Goal: Information Seeking & Learning: Check status

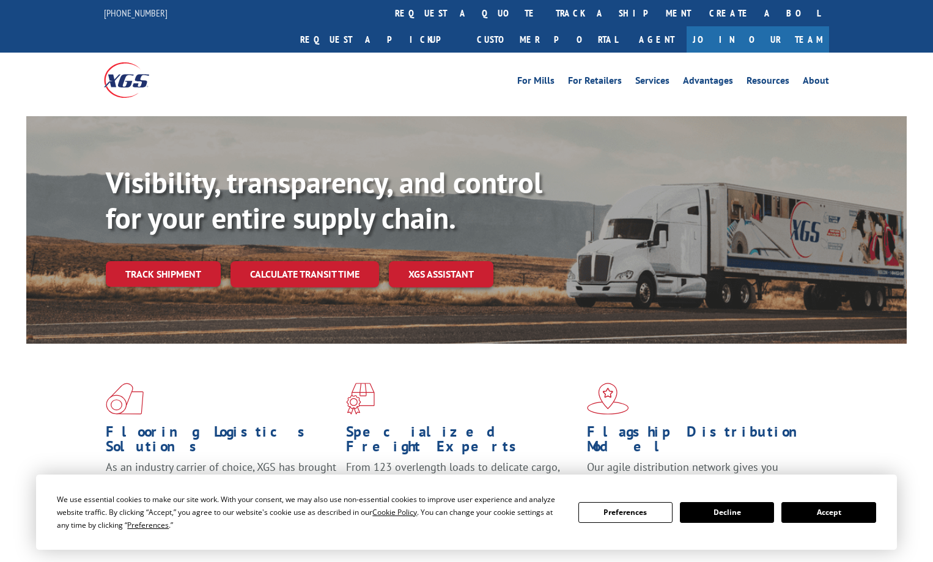
drag, startPoint x: 170, startPoint y: 265, endPoint x: 191, endPoint y: 237, distance: 35.0
click at [171, 265] on div "Visibility, transparency, and control for your entire supply chain. Track shipm…" at bounding box center [506, 250] width 801 height 171
click at [177, 261] on link "Track shipment" at bounding box center [163, 274] width 115 height 26
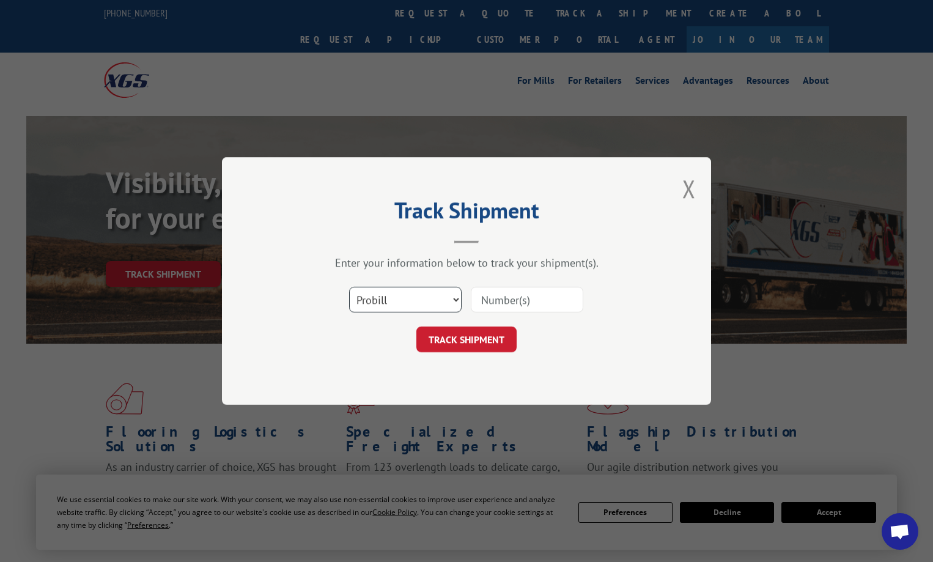
click at [410, 302] on select "Select category... Probill BOL PO" at bounding box center [405, 300] width 113 height 26
select select "po"
click at [349, 287] on select "Select category... Probill BOL PO" at bounding box center [405, 300] width 113 height 26
click at [486, 303] on input at bounding box center [527, 300] width 113 height 26
click at [513, 294] on input "2251" at bounding box center [527, 300] width 113 height 26
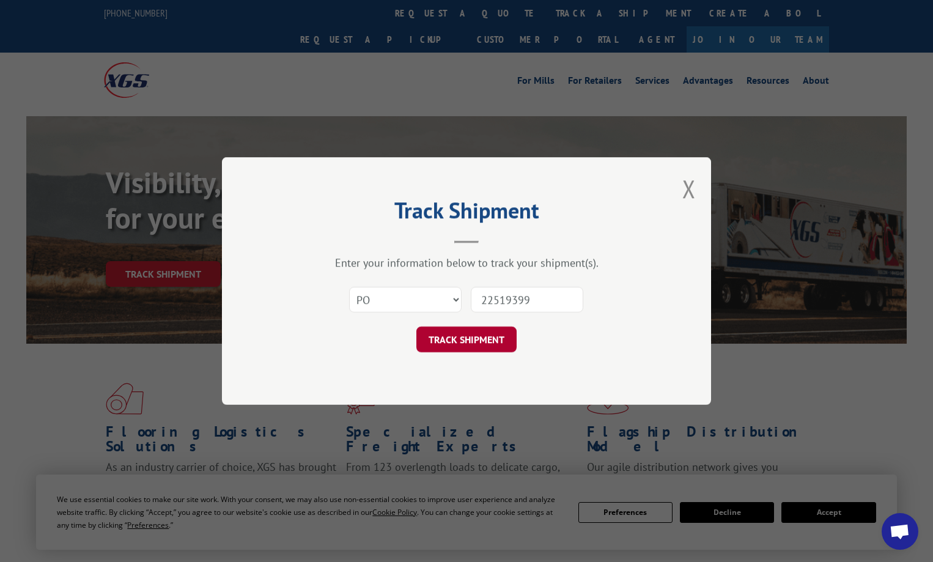
type input "22519399"
click at [473, 337] on button "TRACK SHIPMENT" at bounding box center [466, 340] width 100 height 26
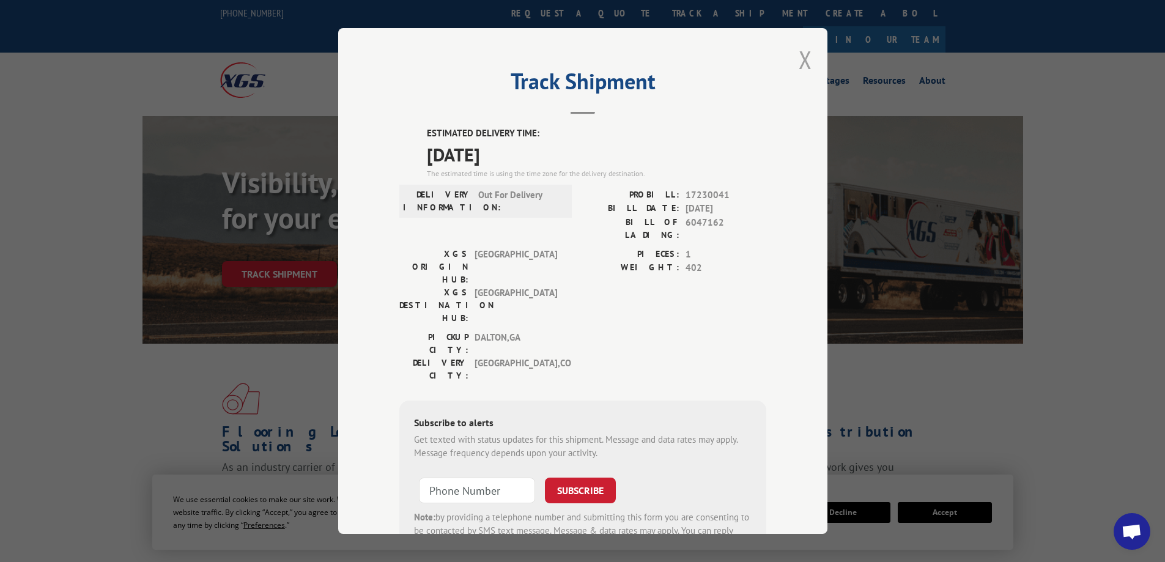
click at [804, 58] on button "Close modal" at bounding box center [805, 59] width 13 height 32
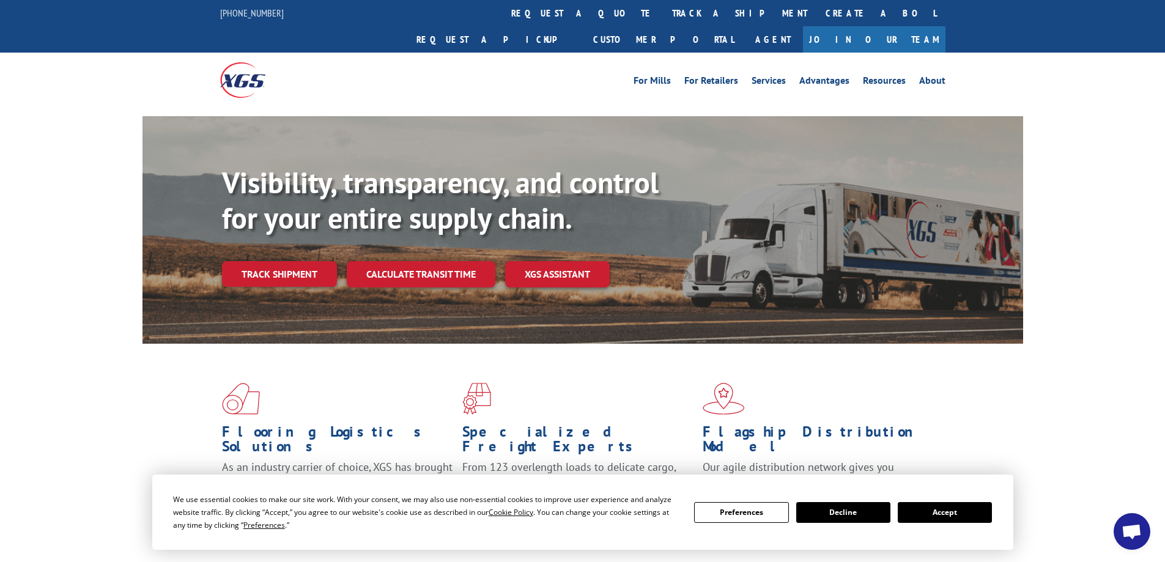
click at [933, 511] on button "Accept" at bounding box center [945, 512] width 94 height 21
